Goal: Task Accomplishment & Management: Use online tool/utility

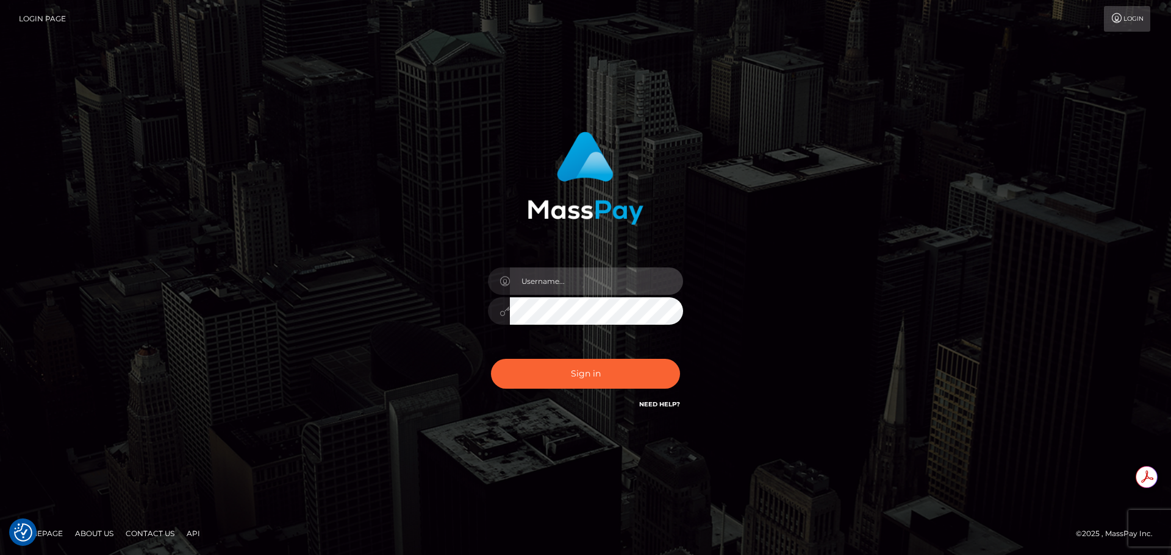
click at [608, 281] on input "text" at bounding box center [596, 281] width 173 height 27
type input "[PERSON_NAME].T"
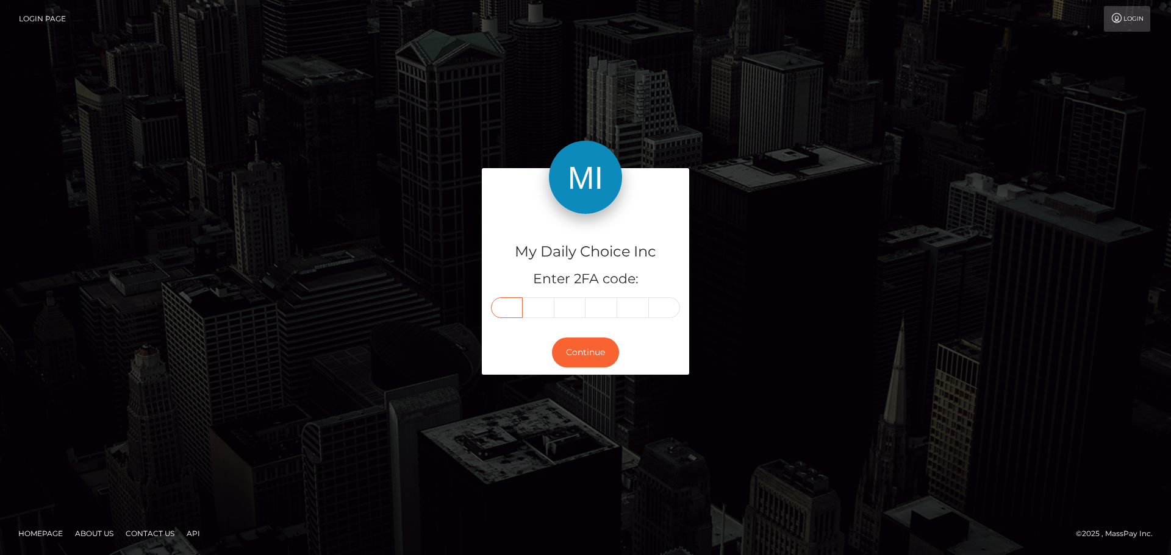
click at [510, 310] on input "text" at bounding box center [507, 308] width 32 height 21
type input "1"
type input "8"
type input "9"
type input "7"
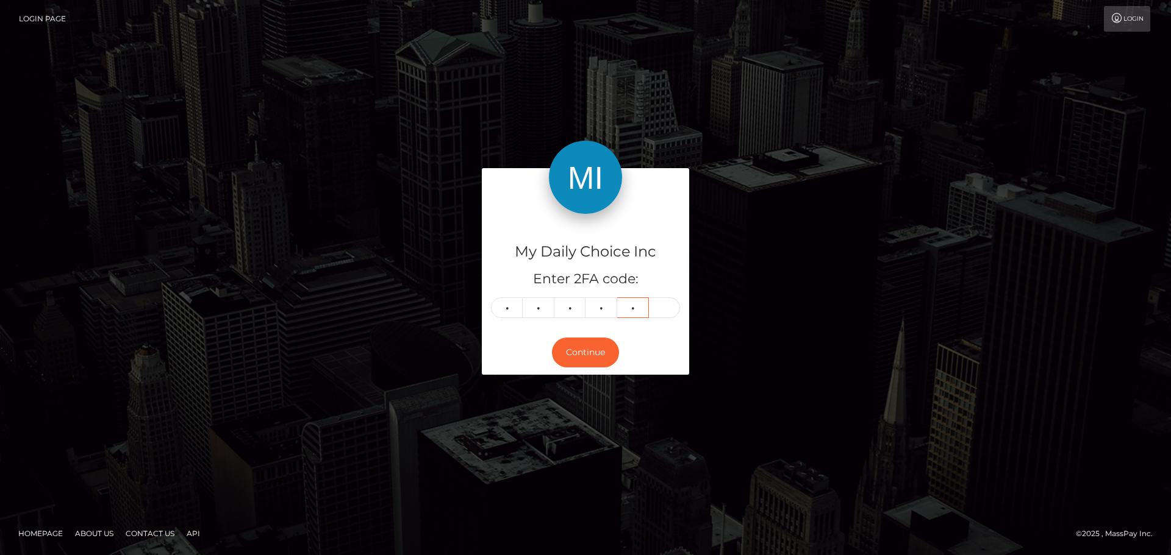
type input "5"
type input "1"
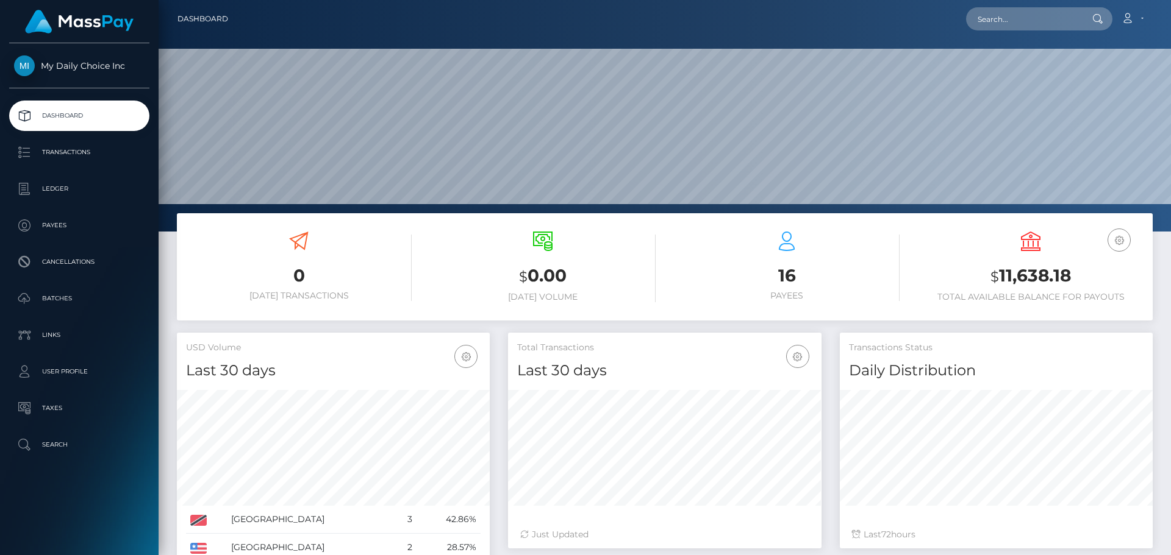
scroll to position [216, 313]
click at [70, 302] on p "Batches" at bounding box center [79, 299] width 130 height 18
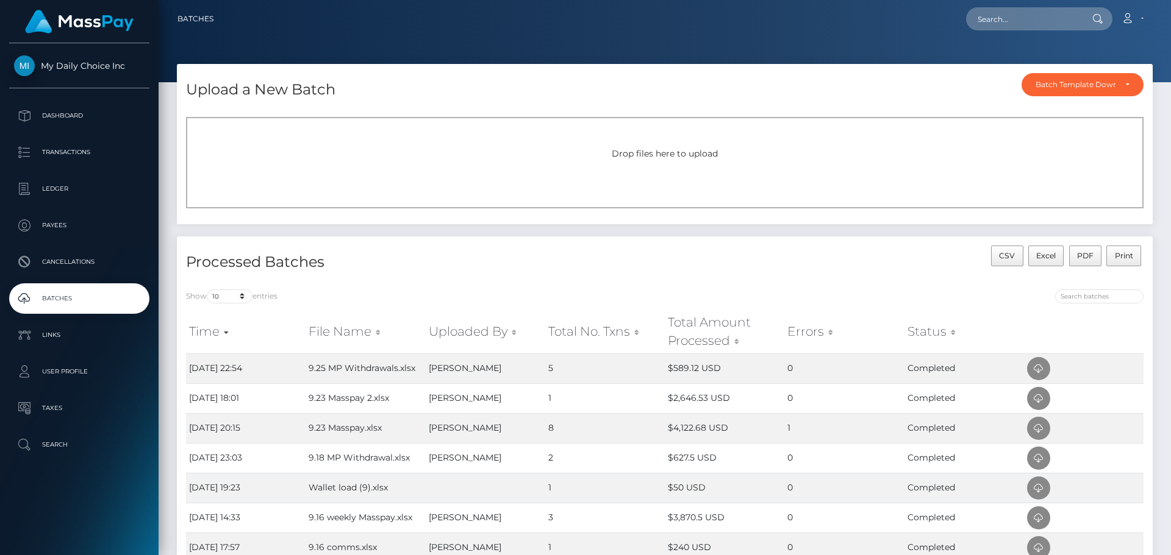
click at [876, 140] on div "Drop files here to upload" at bounding box center [664, 162] width 957 height 91
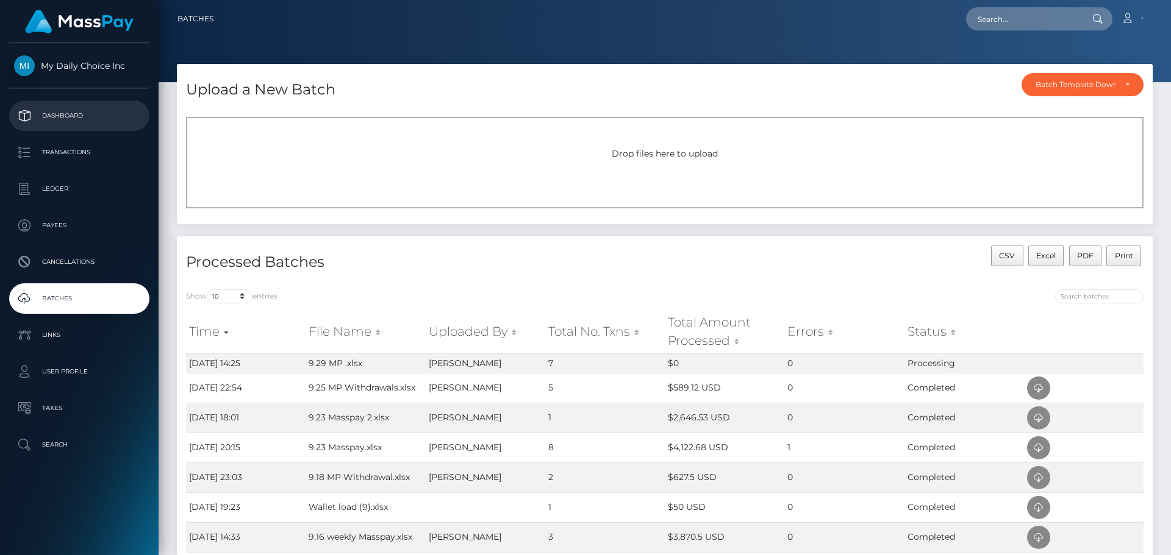
click at [68, 116] on p "Dashboard" at bounding box center [79, 116] width 130 height 18
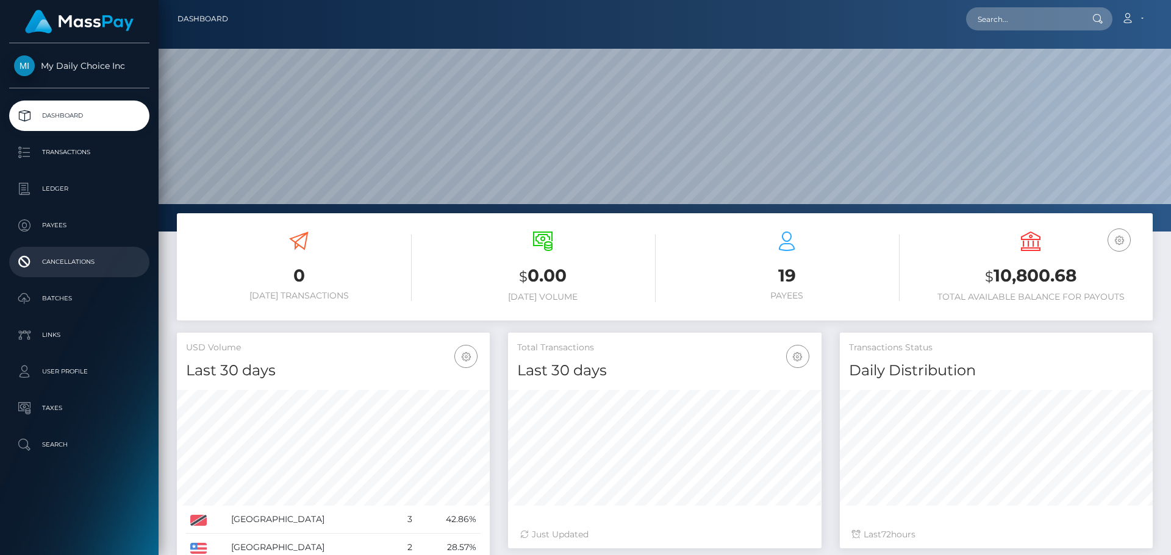
scroll to position [216, 313]
click at [58, 297] on p "Batches" at bounding box center [79, 299] width 130 height 18
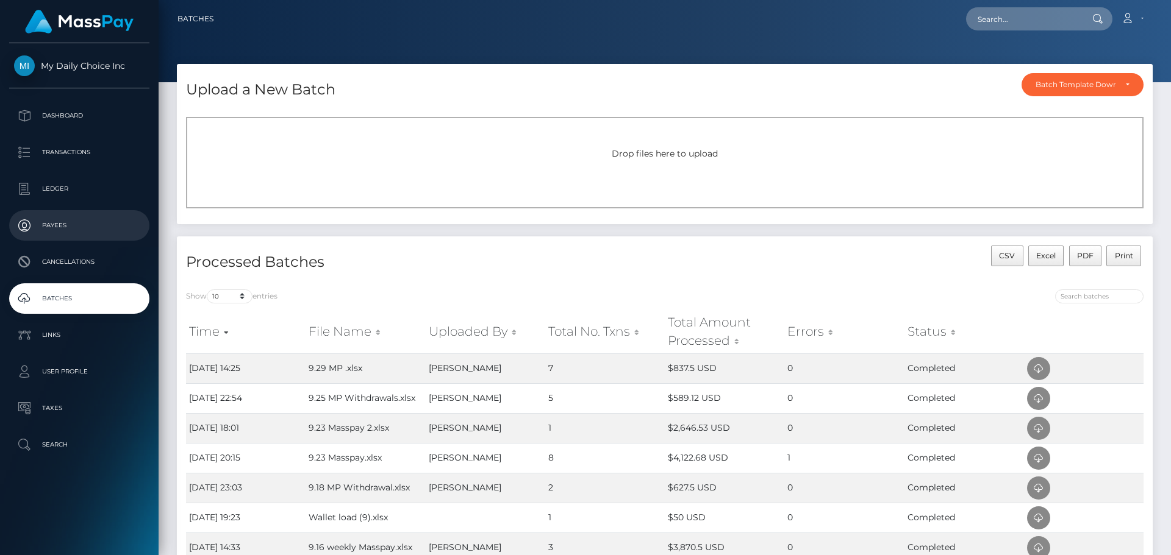
click at [64, 223] on p "Payees" at bounding box center [79, 225] width 130 height 18
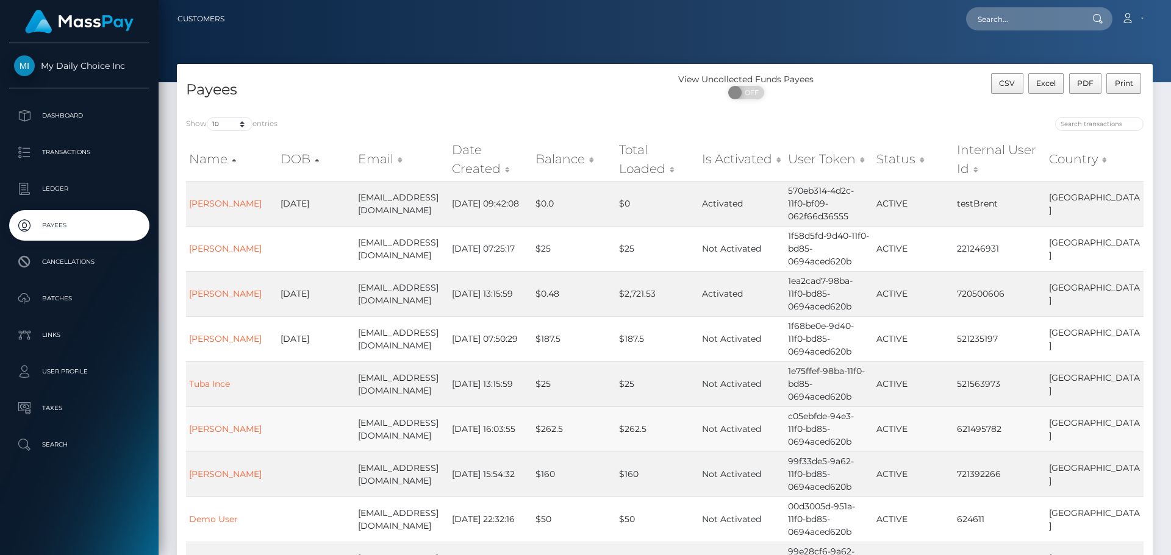
scroll to position [183, 0]
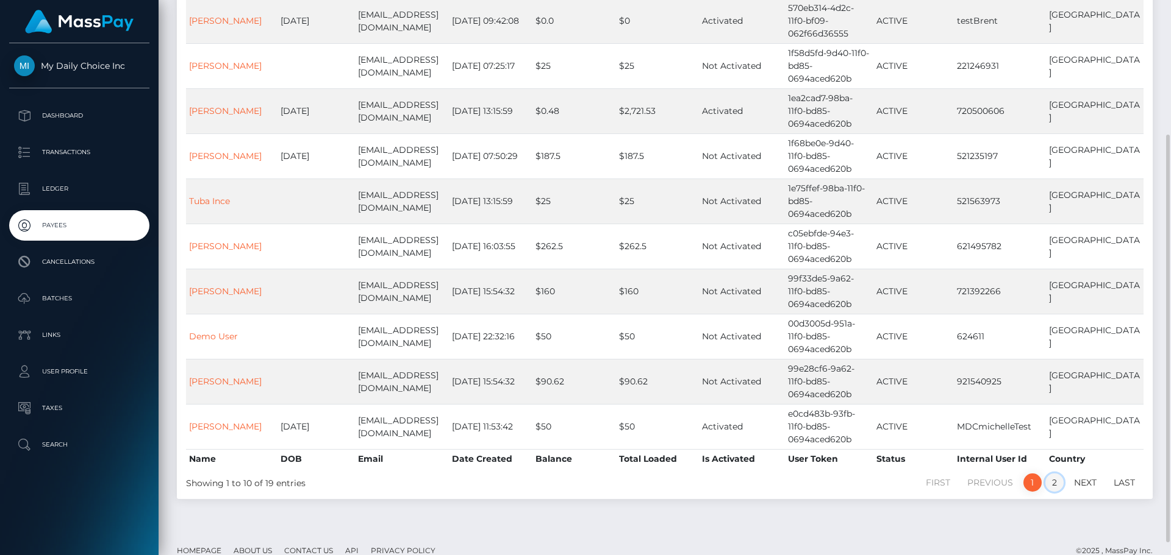
click at [1054, 487] on link "2" at bounding box center [1054, 483] width 18 height 18
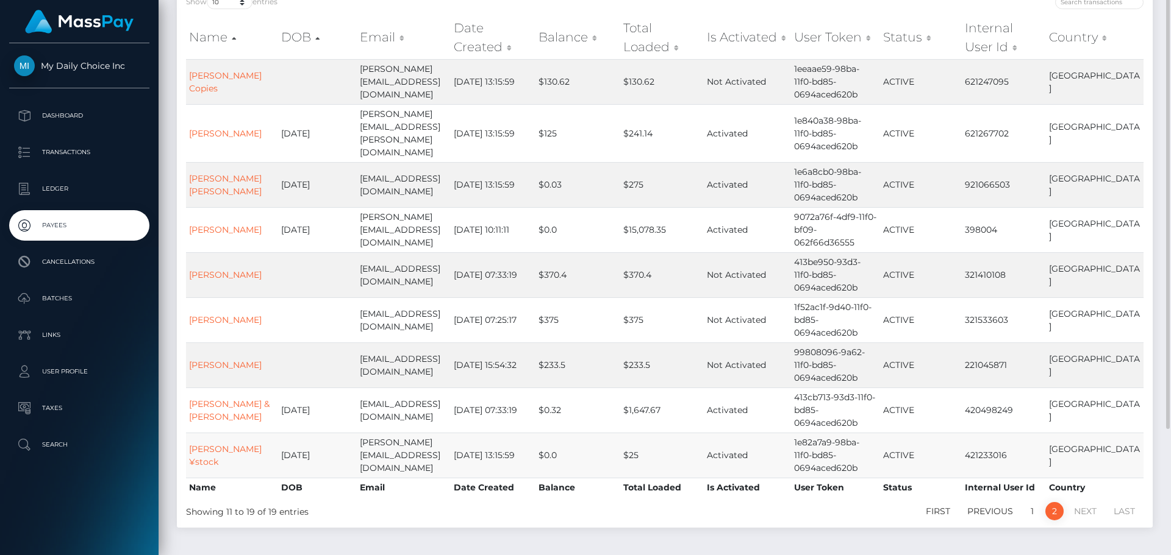
scroll to position [61, 0]
